Goal: Information Seeking & Learning: Find contact information

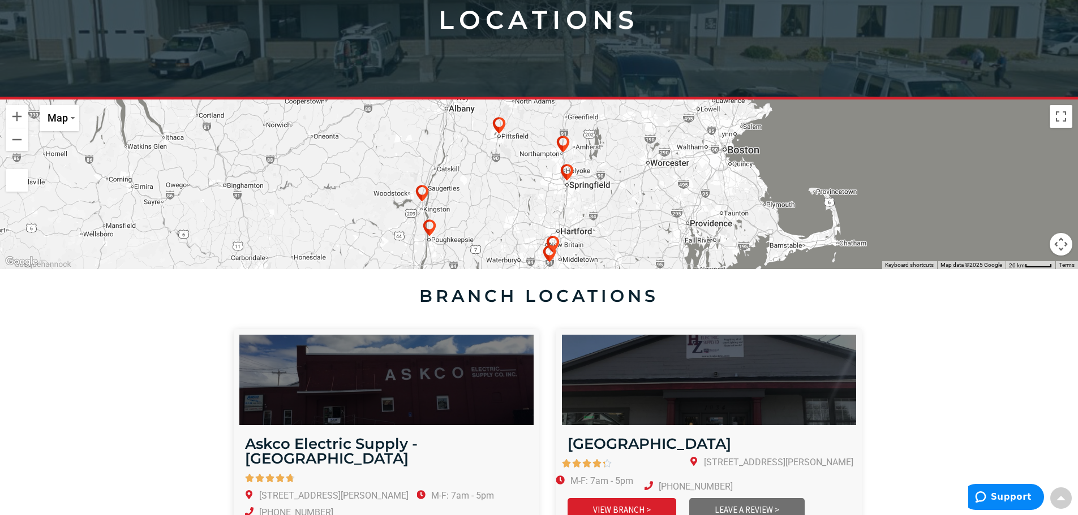
scroll to position [188, 0]
click at [599, 164] on div at bounding box center [539, 184] width 1078 height 170
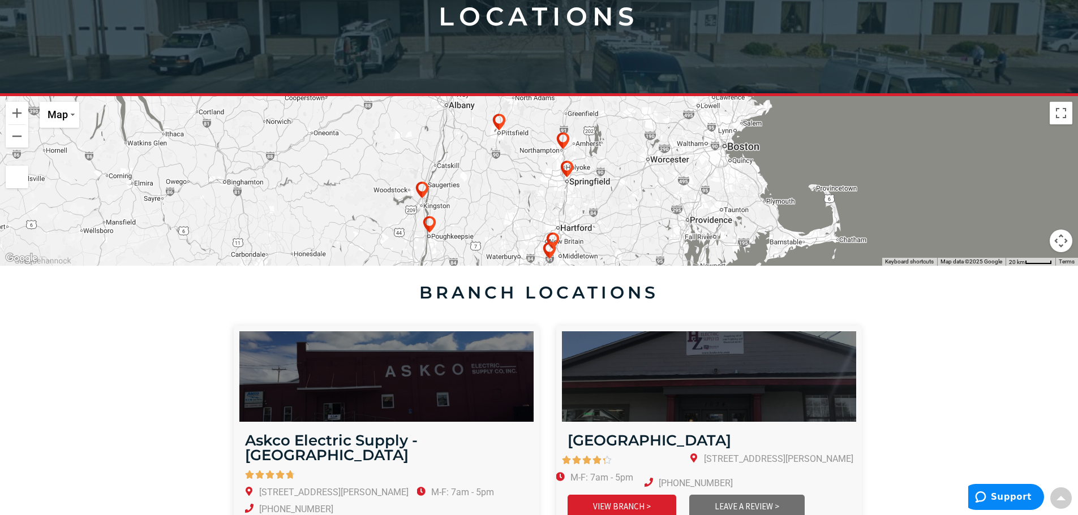
scroll to position [190, 0]
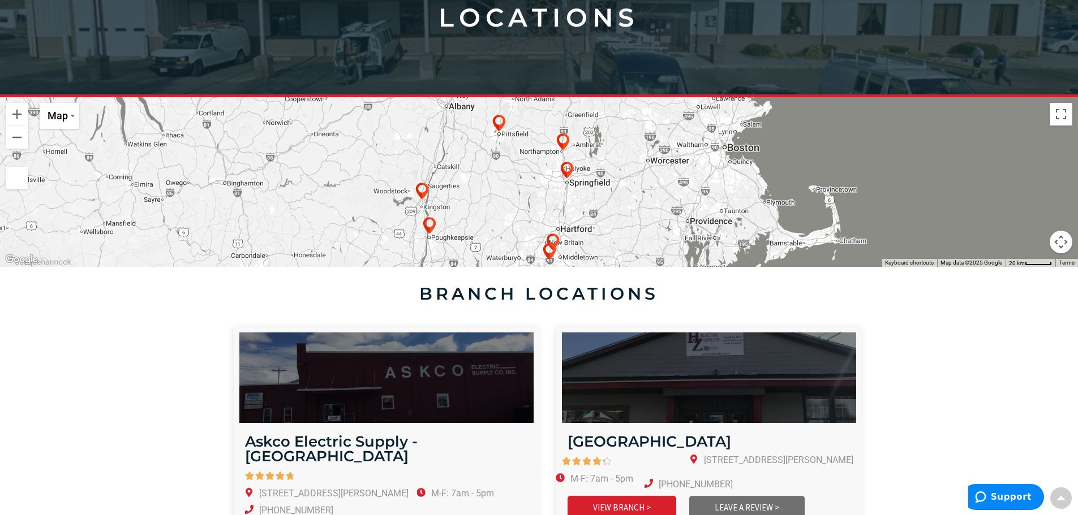
click at [434, 287] on h4 "branch locations" at bounding box center [539, 294] width 634 height 20
drag, startPoint x: 656, startPoint y: 290, endPoint x: 418, endPoint y: 286, distance: 238.2
click at [418, 286] on h4 "branch locations" at bounding box center [539, 294] width 634 height 20
click at [423, 291] on h4 "branch locations" at bounding box center [539, 294] width 634 height 20
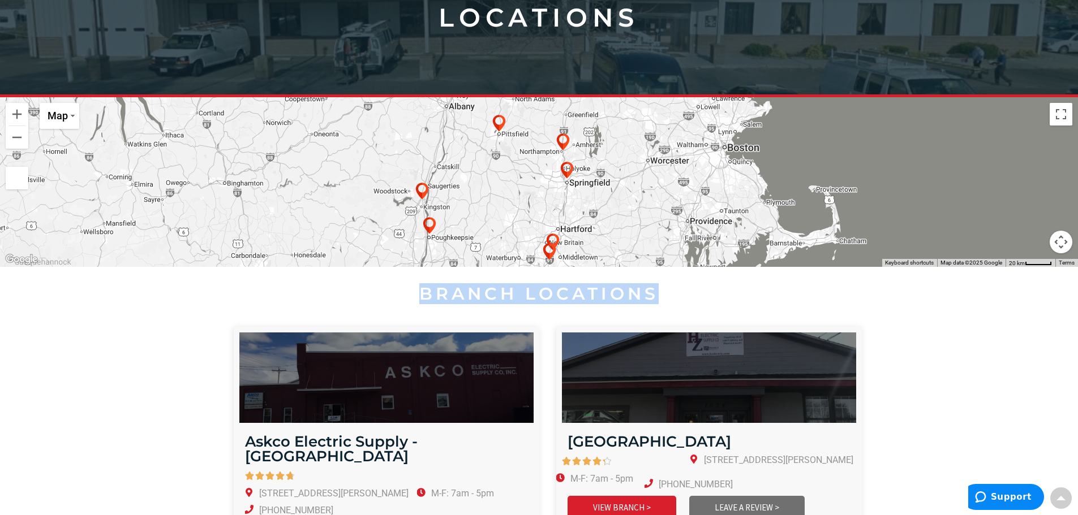
drag, startPoint x: 423, startPoint y: 291, endPoint x: 662, endPoint y: 292, distance: 239.3
click at [662, 292] on h4 "branch locations" at bounding box center [539, 294] width 634 height 20
click at [652, 292] on h4 "branch locations" at bounding box center [539, 294] width 634 height 20
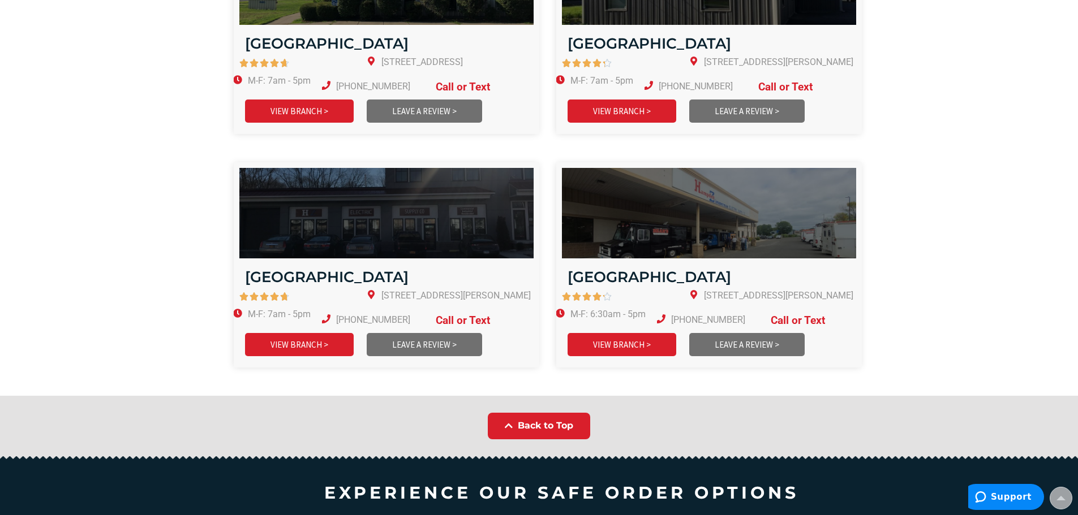
scroll to position [1313, 0]
